Goal: Task Accomplishment & Management: Use online tool/utility

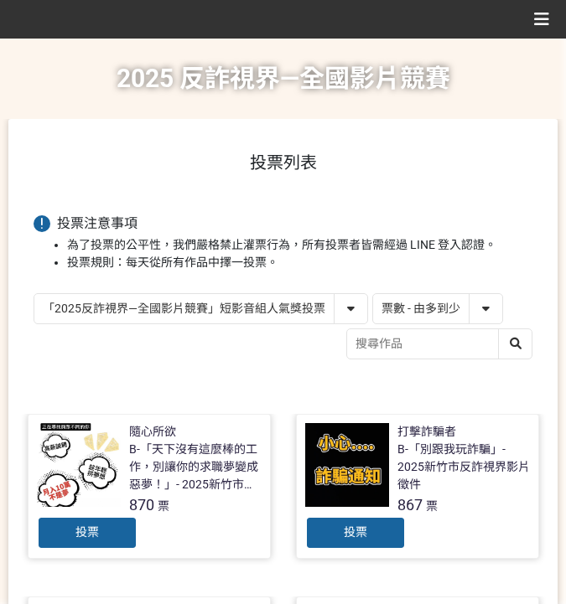
select select "vote"
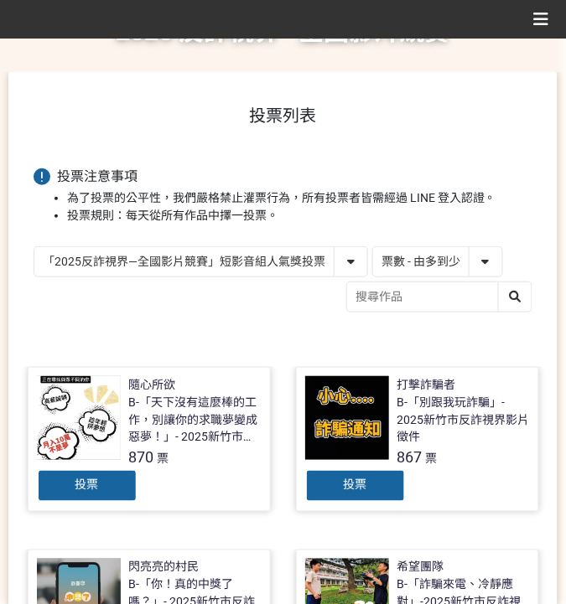
scroll to position [75, 0]
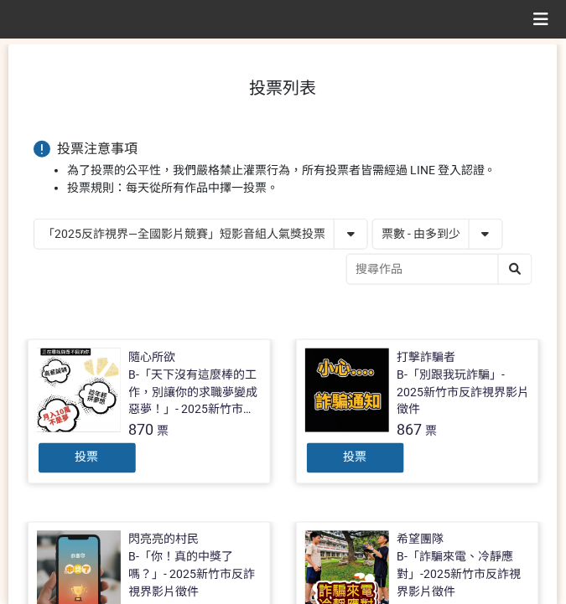
click at [217, 262] on div "「2025反詐視界—全國影片競賽」短影音組人氣獎投票 「2025反詐視界—全國影片競賽」短片組人氣獎投票 作品 - 由新到舊 作品 - 由舊到新 票數 - 由…" at bounding box center [283, 254] width 499 height 70
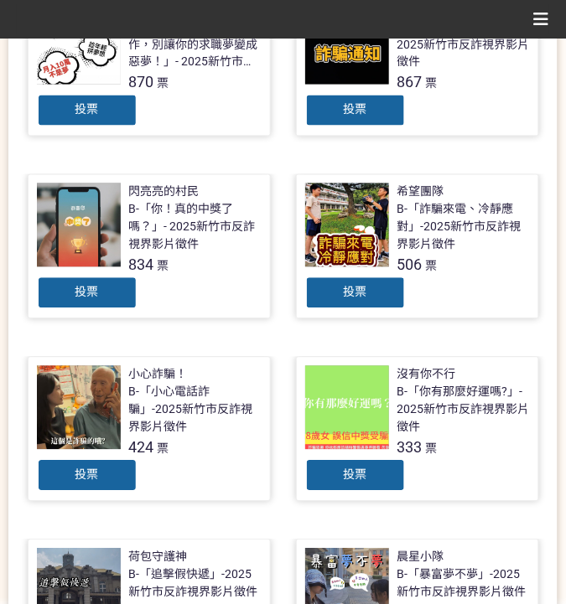
scroll to position [465, 0]
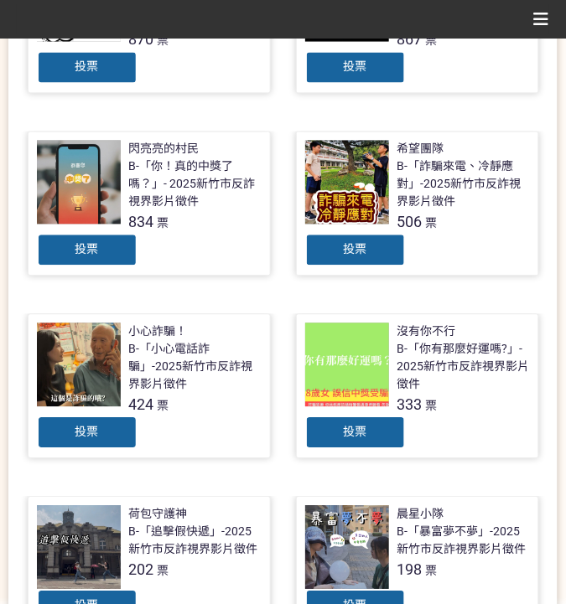
click at [59, 240] on div "投票" at bounding box center [87, 251] width 101 height 34
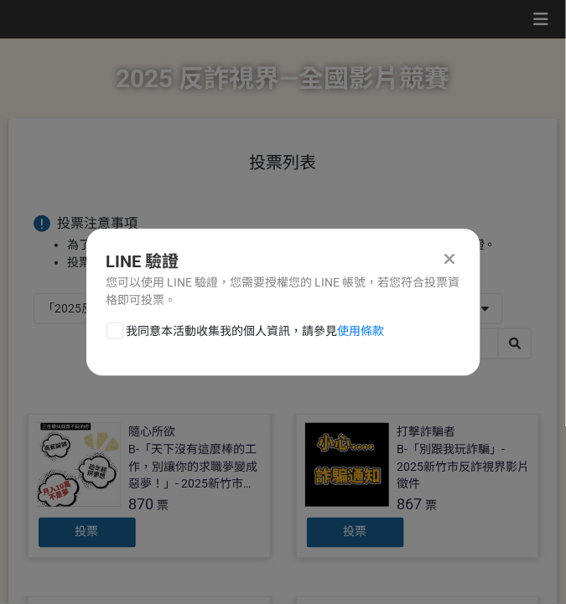
scroll to position [0, 0]
click at [182, 327] on span "我同意本活動收集我的個人資訊，請參見 使用條款" at bounding box center [256, 332] width 258 height 18
click at [118, 327] on input "我同意本活動收集我的個人資訊，請參見 使用條款" at bounding box center [112, 330] width 11 height 11
checkbox input "false"
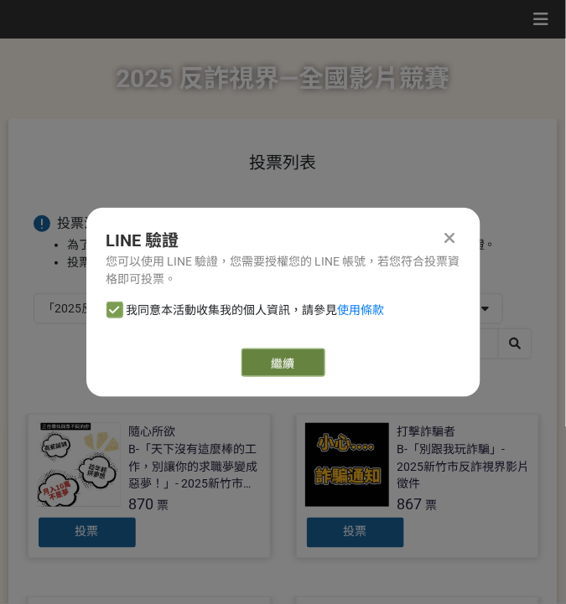
click at [283, 359] on link "繼續" at bounding box center [283, 363] width 84 height 28
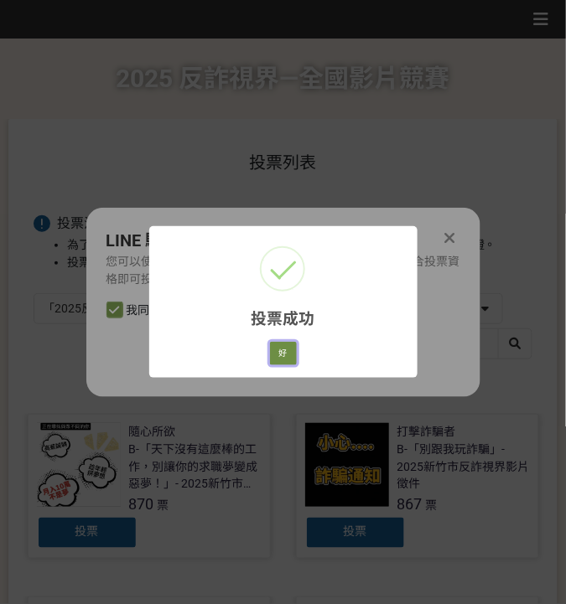
click at [274, 354] on button "好" at bounding box center [283, 353] width 27 height 23
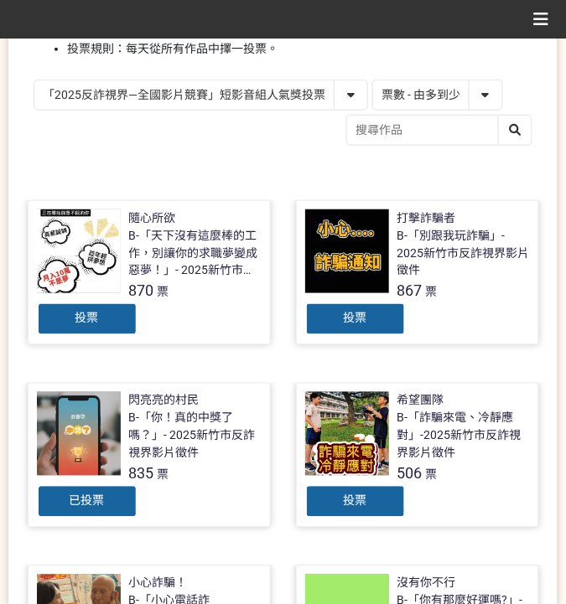
scroll to position [339, 0]
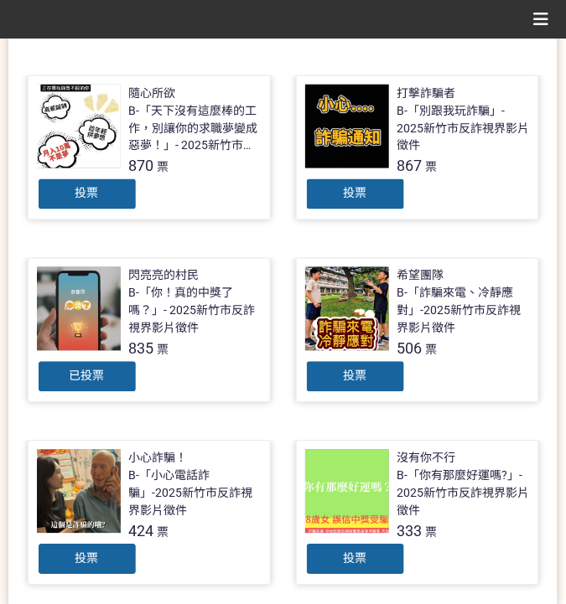
click at [154, 44] on div "投票列表 投票注意事項 為了投票的公平性，我們嚴格禁止灌票行為，所有投票者皆需經過 LINE 登入認證。 投票規則：每天從所有作品中擇一投票。 「2025反詐…" at bounding box center [282, 528] width 549 height 1496
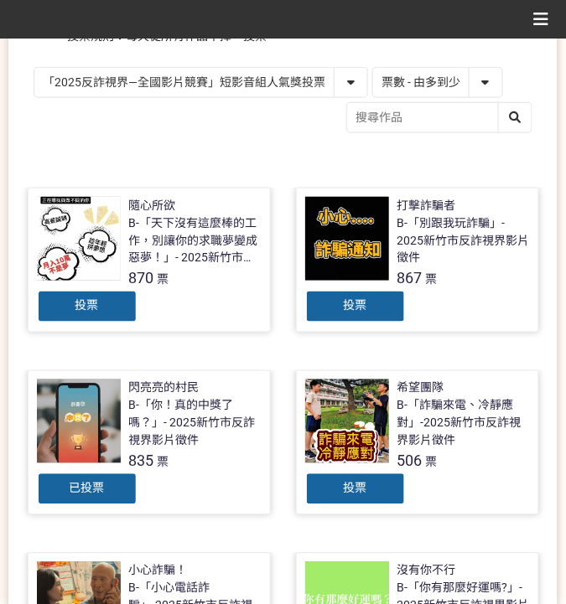
scroll to position [59, 0]
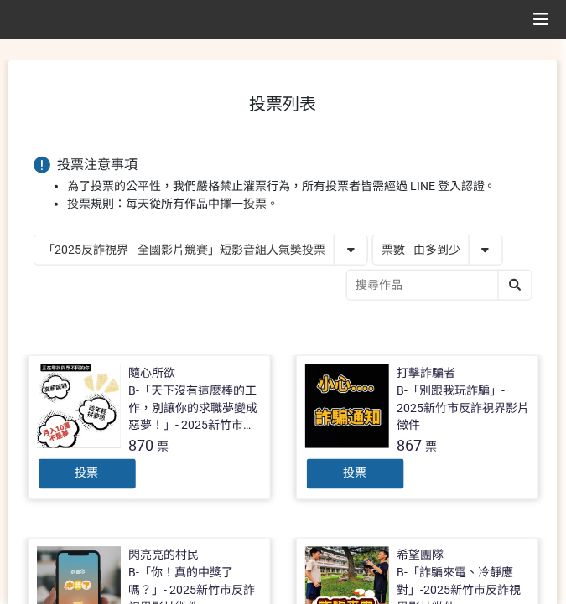
click at [235, 236] on select "「2025反詐視界—全國影片競賽」短影音組人氣獎投票 「2025反詐視界—全國影片競賽」短片組人氣獎投票" at bounding box center [200, 250] width 333 height 29
select select "13146"
click at [34, 236] on select "「2025反詐視界—全國影片競賽」短影音組人氣獎投票 「2025反詐視界—全國影片競賽」短片組人氣獎投票" at bounding box center [200, 250] width 333 height 29
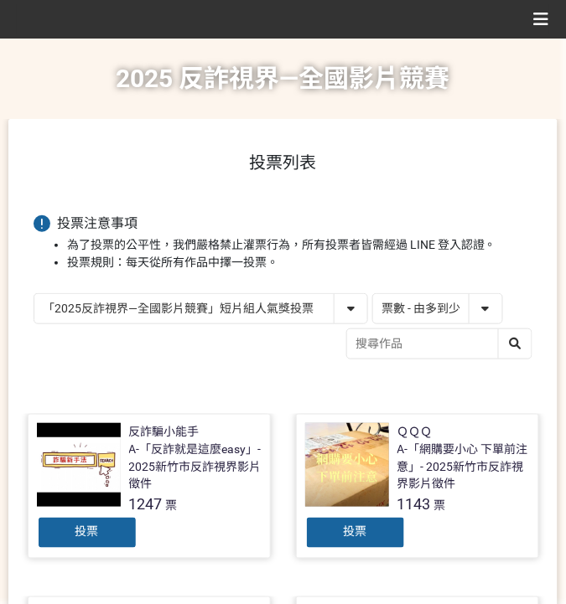
click at [360, 521] on div "投票" at bounding box center [355, 533] width 101 height 34
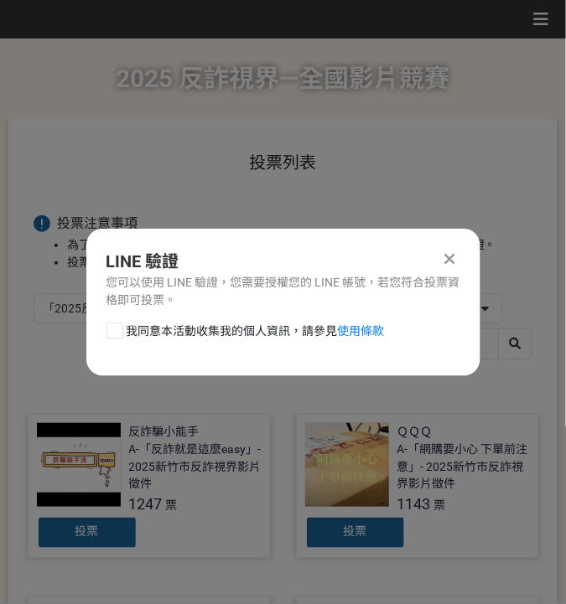
click at [190, 329] on span "我同意本活動收集我的個人資訊，請參見 使用條款" at bounding box center [256, 332] width 258 height 18
click at [118, 329] on input "我同意本活動收集我的個人資訊，請參見 使用條款" at bounding box center [112, 330] width 11 height 11
checkbox input "false"
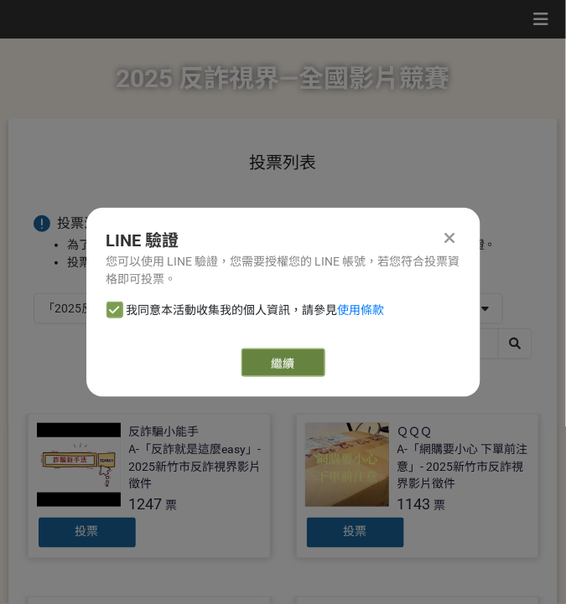
click at [272, 360] on link "繼續" at bounding box center [283, 363] width 84 height 28
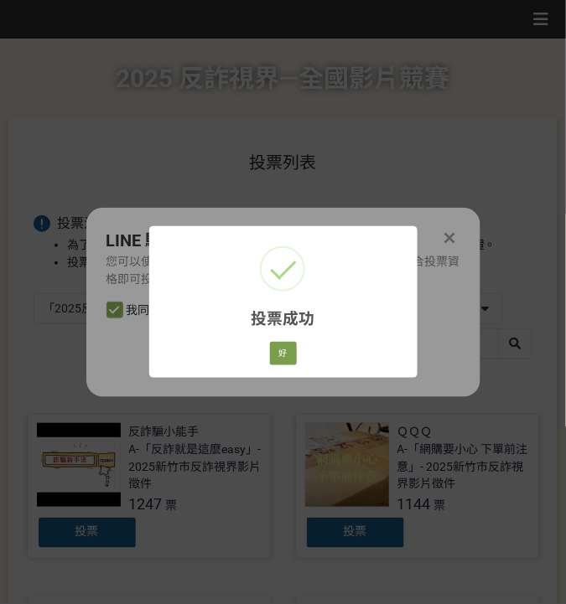
click at [199, 355] on div "投票成功 × 好 Cancel" at bounding box center [283, 302] width 268 height 152
click at [295, 352] on button "好" at bounding box center [283, 353] width 27 height 23
